Goal: Information Seeking & Learning: Learn about a topic

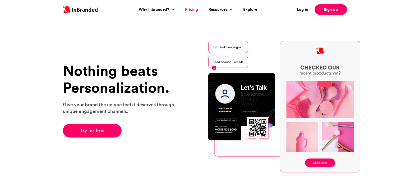
click at [190, 11] on link "Pricing" at bounding box center [191, 10] width 13 height 6
click at [186, 10] on link "Pricing" at bounding box center [191, 10] width 13 height 6
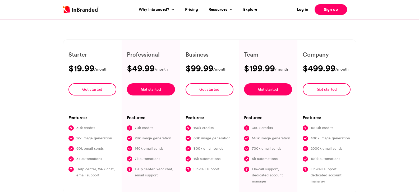
scroll to position [76, 0]
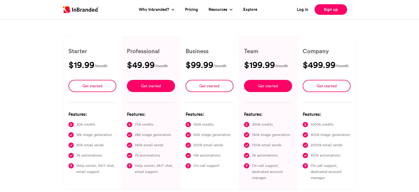
type input "****"
